Goal: Task Accomplishment & Management: Manage account settings

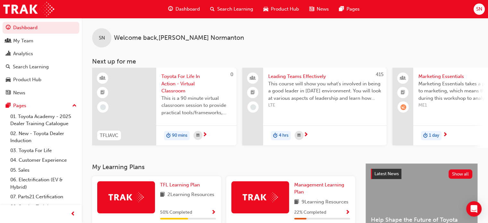
click at [481, 7] on span "SN" at bounding box center [479, 8] width 6 height 7
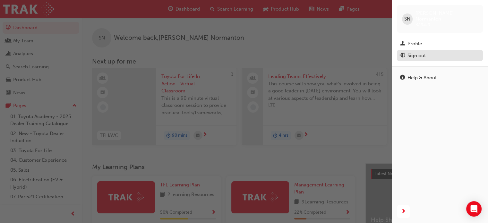
click at [420, 53] on div "Sign out" at bounding box center [417, 55] width 18 height 7
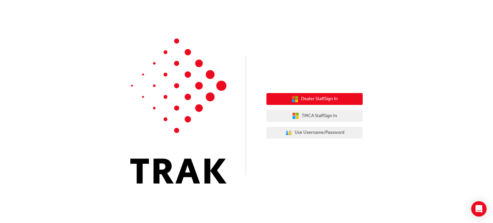
click at [343, 99] on button "Dealer Staff Sign In" at bounding box center [314, 99] width 96 height 12
